Goal: Information Seeking & Learning: Learn about a topic

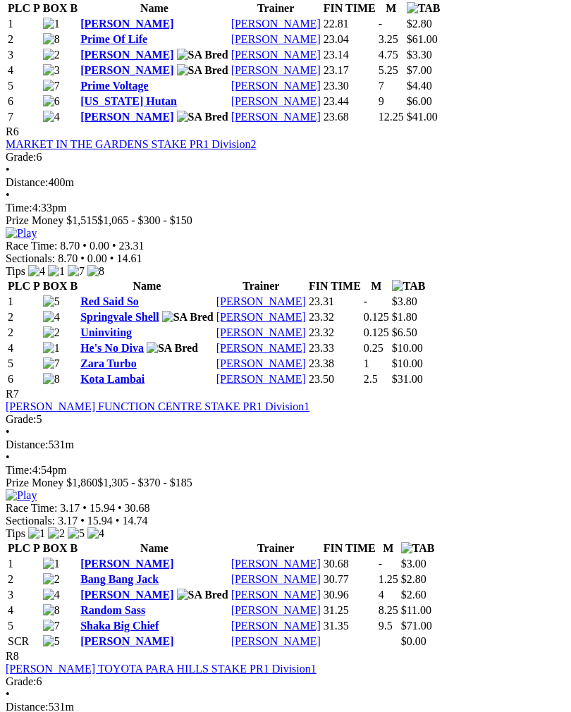
scroll to position [1928, 0]
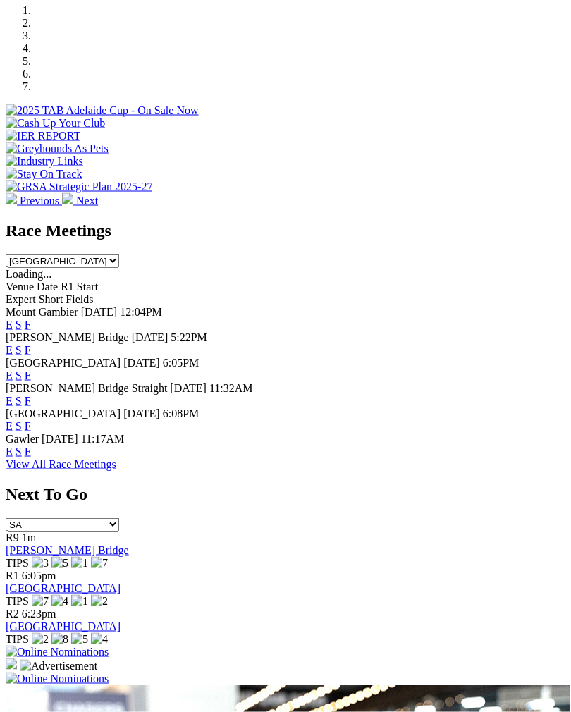
scroll to position [464, 0]
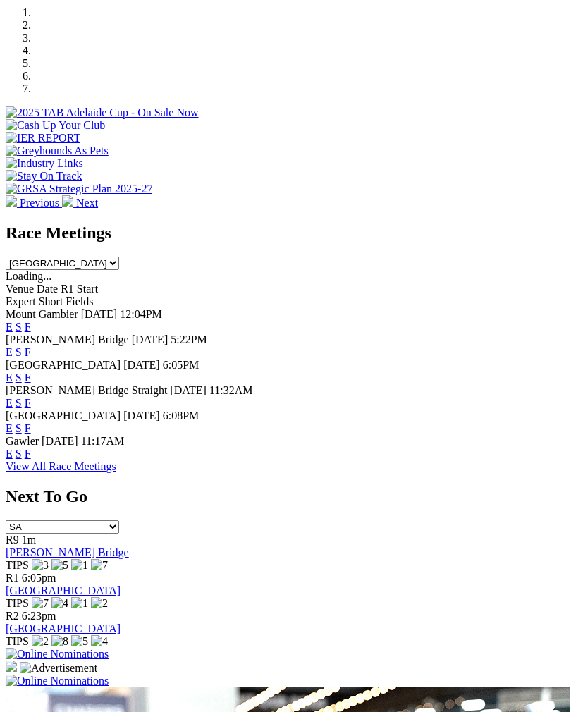
click at [31, 346] on link "F" at bounding box center [28, 352] width 6 height 12
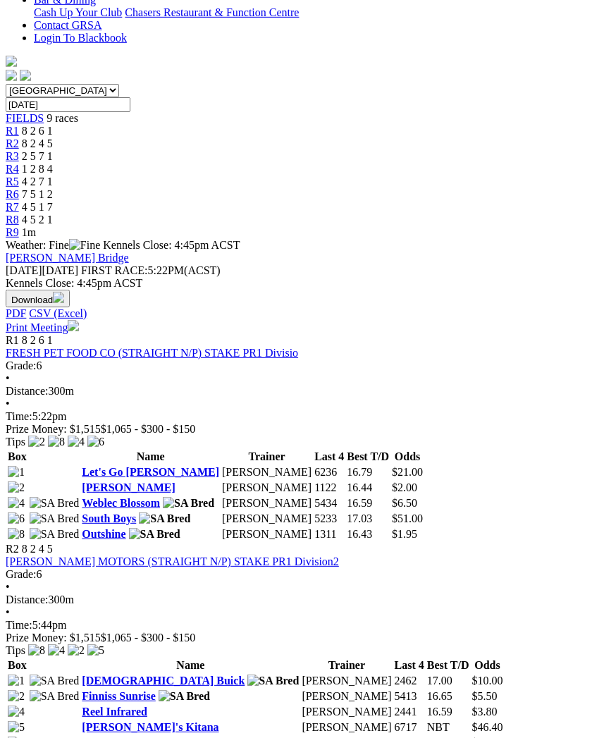
scroll to position [388, 0]
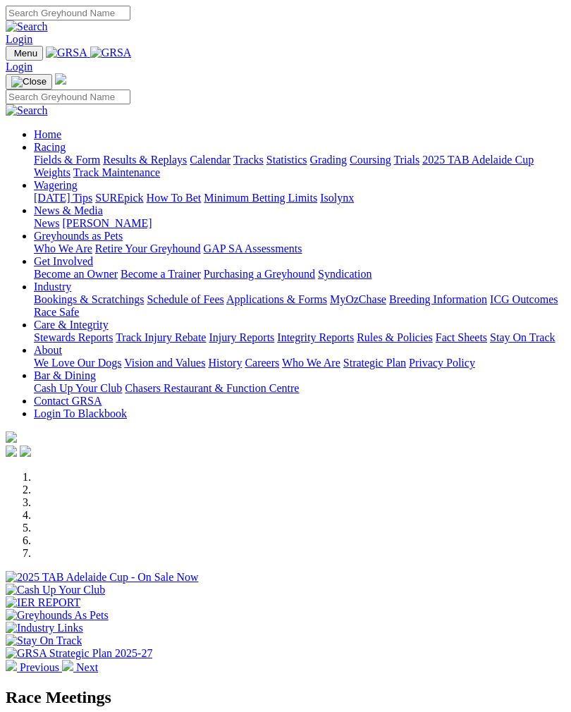
scroll to position [487, 0]
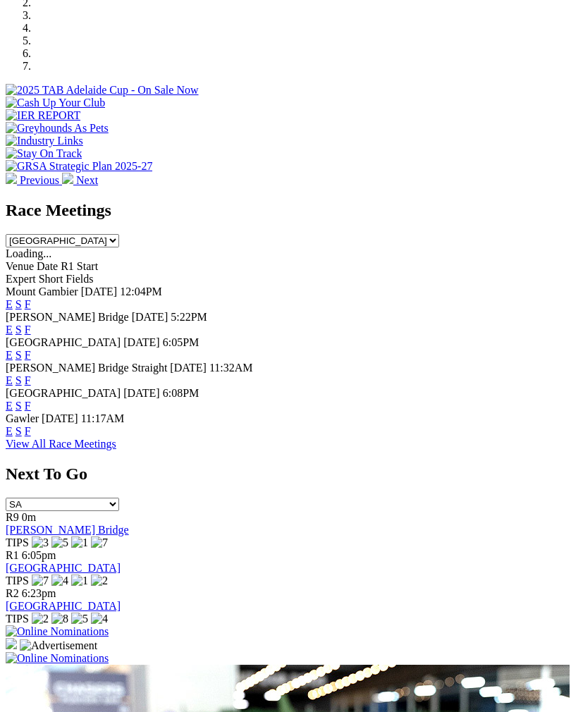
click at [31, 349] on link "F" at bounding box center [28, 355] width 6 height 12
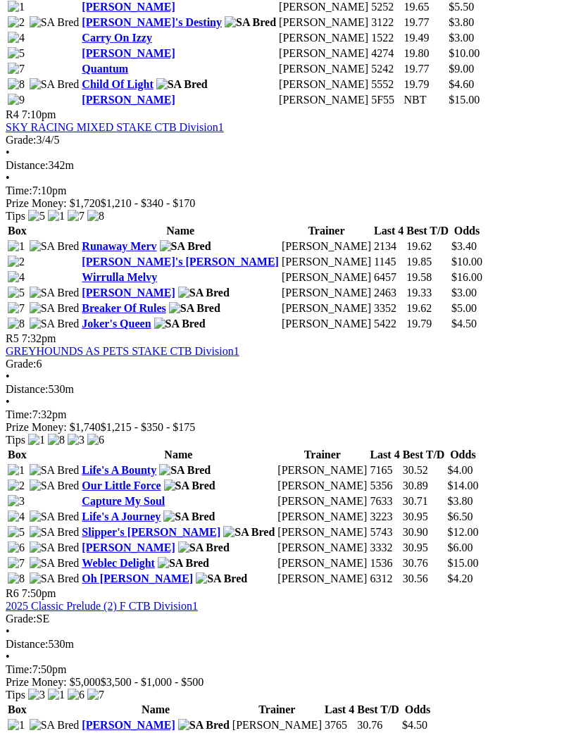
scroll to position [1375, 0]
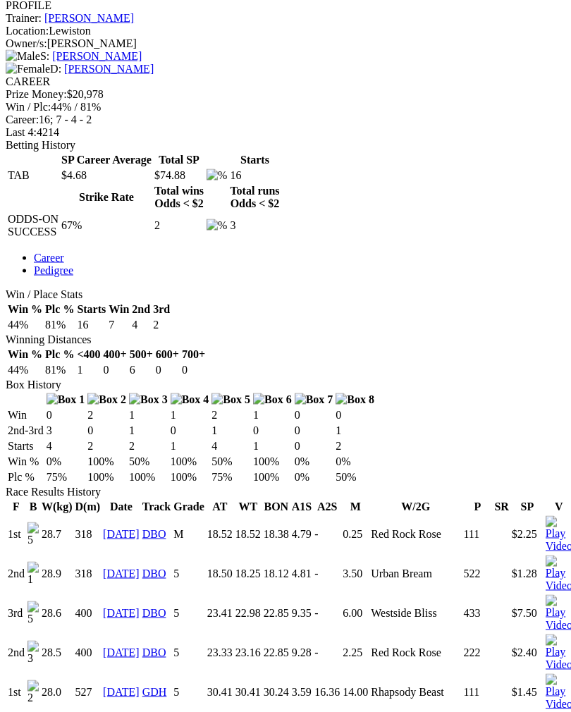
scroll to position [564, 0]
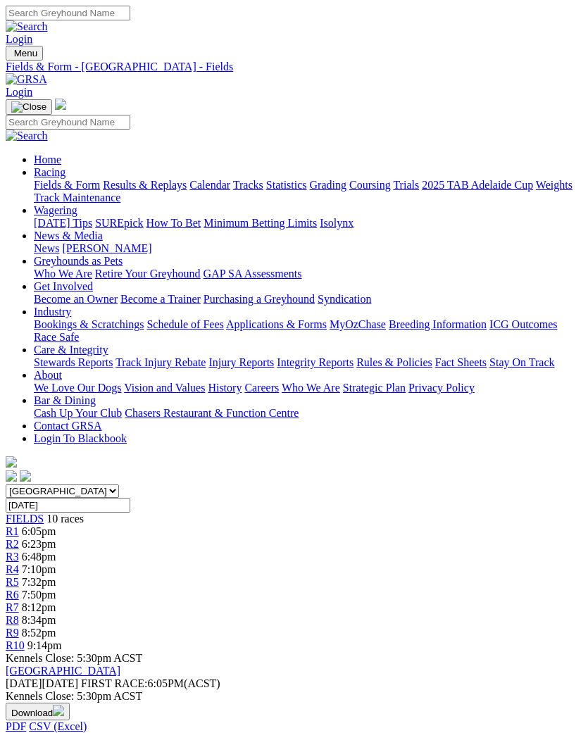
scroll to position [1399, 0]
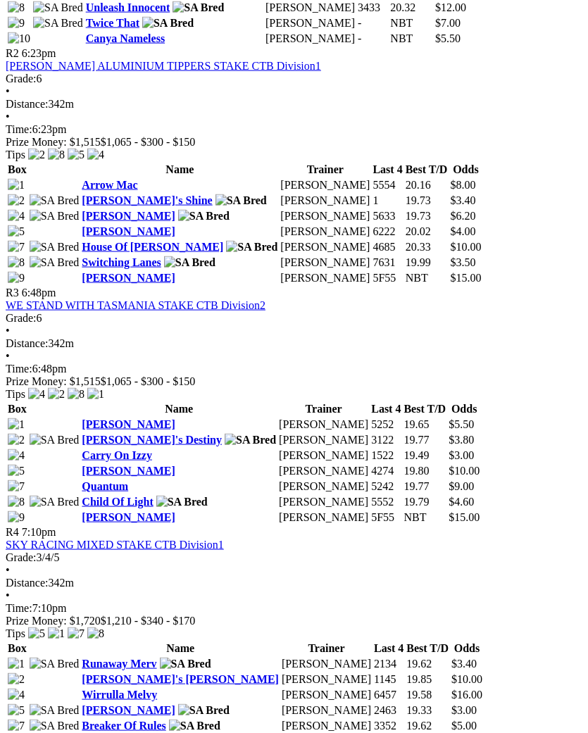
scroll to position [948, 0]
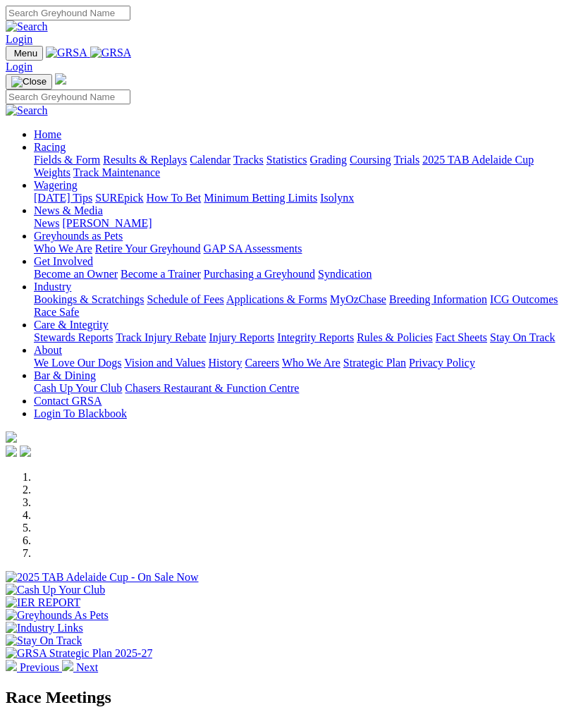
scroll to position [487, 0]
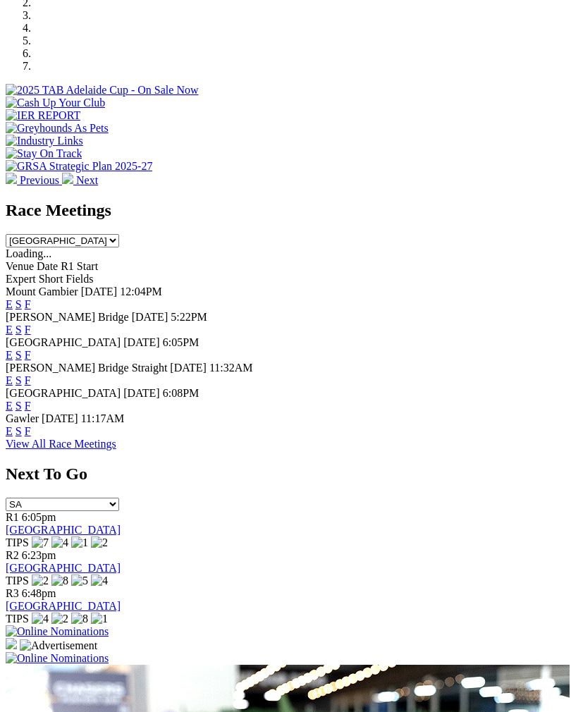
click at [31, 429] on link "F" at bounding box center [28, 431] width 6 height 12
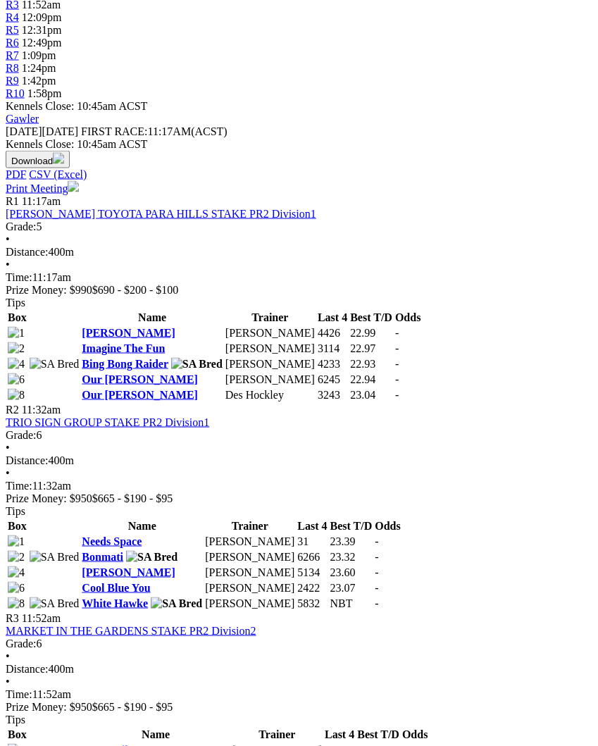
scroll to position [540, 0]
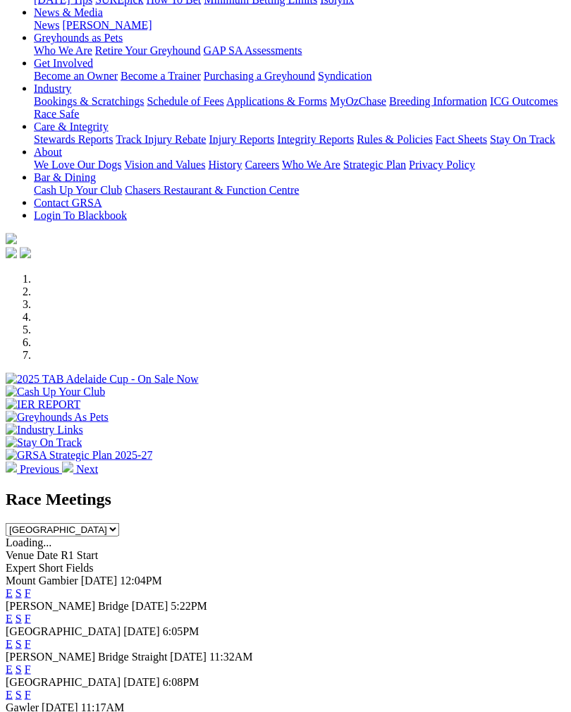
scroll to position [201, 0]
